Goal: Find specific page/section: Find specific page/section

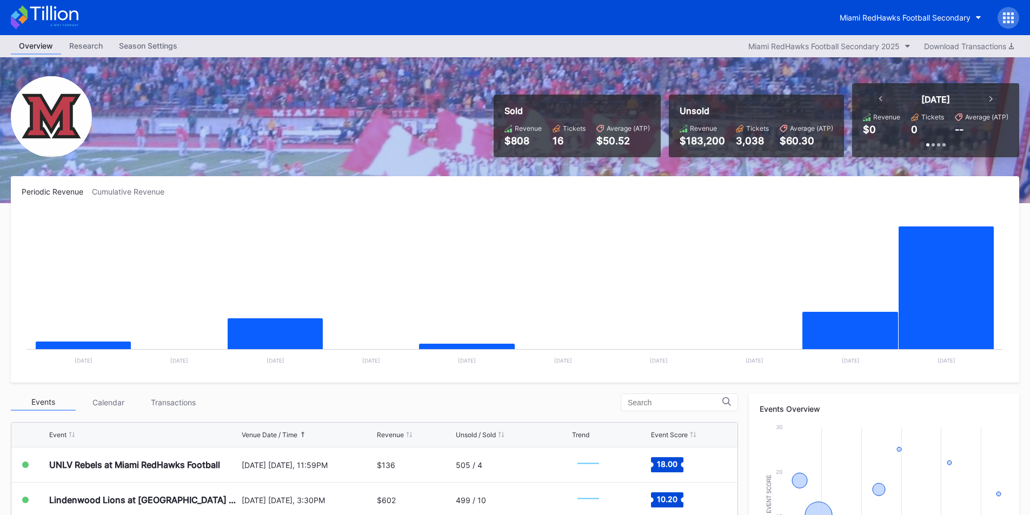
click at [873, 34] on div "Miami RedHawks Football Secondary" at bounding box center [515, 17] width 1030 height 35
click at [878, 45] on div "Miami RedHawks Football Secondary 2025" at bounding box center [824, 46] width 151 height 9
click at [937, 28] on div "Miami RedHawks Football Secondary" at bounding box center [926, 18] width 188 height 22
click at [941, 22] on button "Miami RedHawks Football Secondary" at bounding box center [911, 18] width 158 height 20
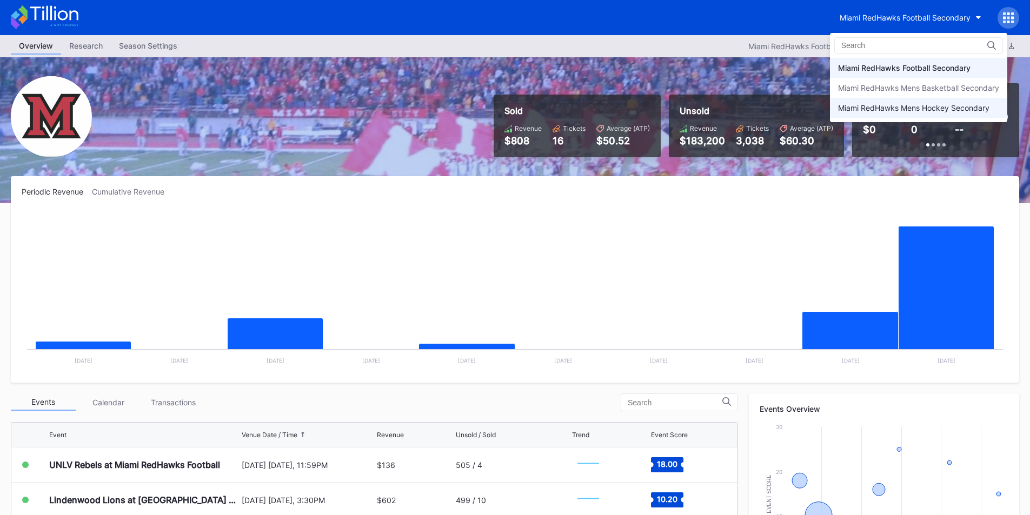
click at [918, 115] on div "Miami RedHawks Mens Hockey Secondary" at bounding box center [918, 108] width 177 height 20
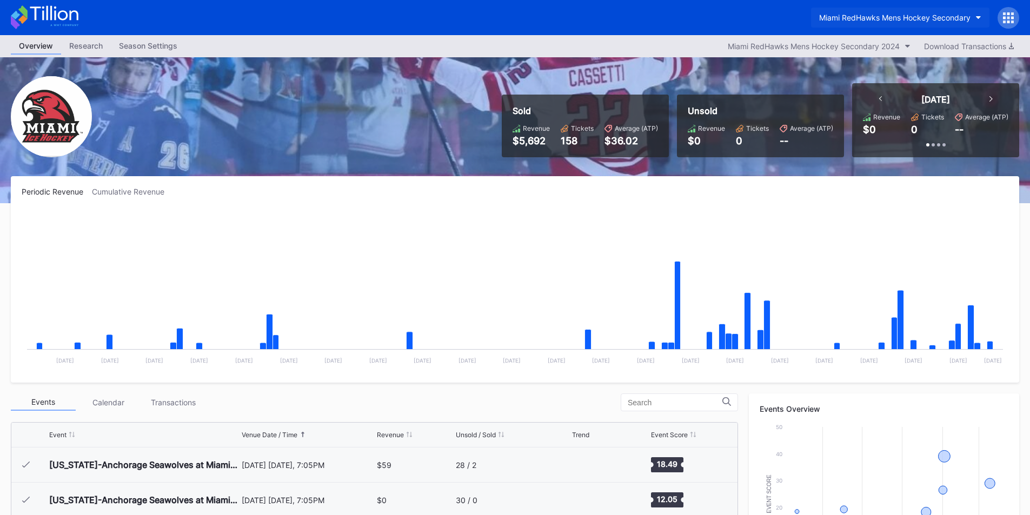
click at [887, 8] on button "Miami RedHawks Mens Hockey Secondary" at bounding box center [900, 18] width 178 height 20
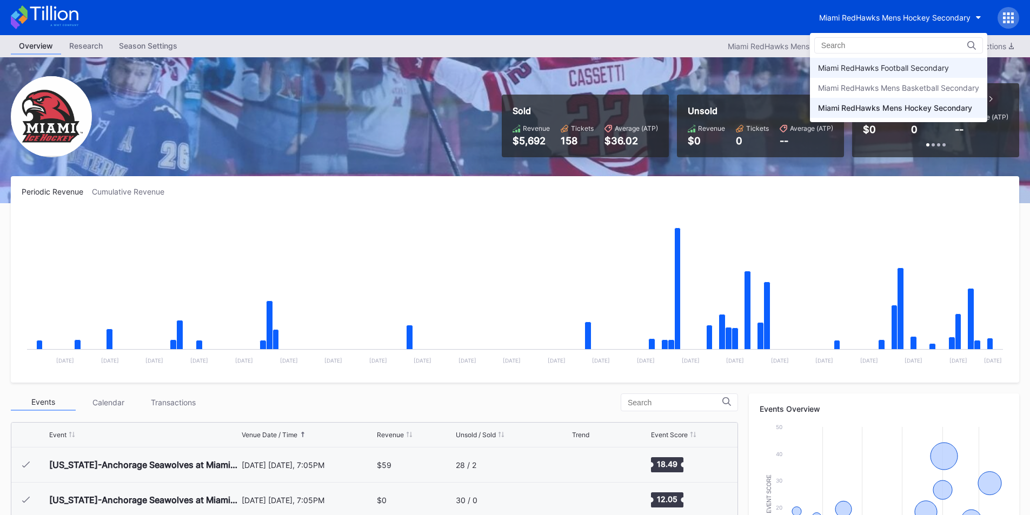
click at [877, 70] on div "Miami RedHawks Football Secondary" at bounding box center [883, 67] width 131 height 9
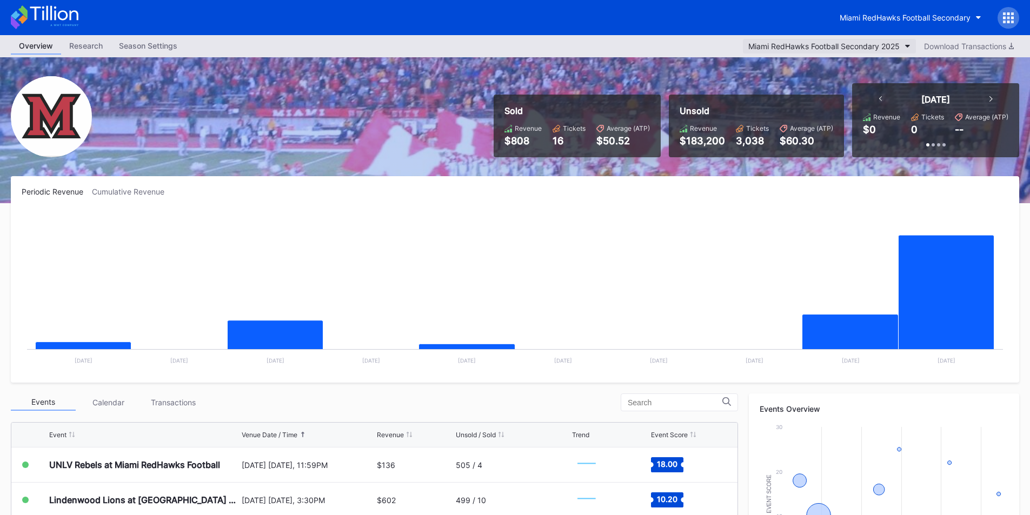
click at [785, 48] on div "Miami RedHawks Football Secondary 2025" at bounding box center [824, 46] width 151 height 9
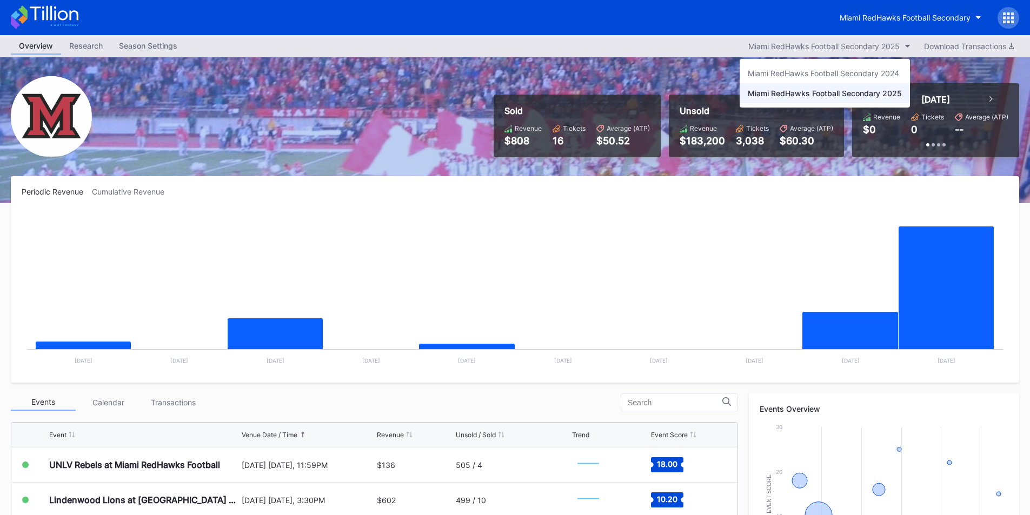
click at [781, 96] on div "Miami RedHawks Football Secondary 2025" at bounding box center [825, 93] width 154 height 9
